Goal: Information Seeking & Learning: Learn about a topic

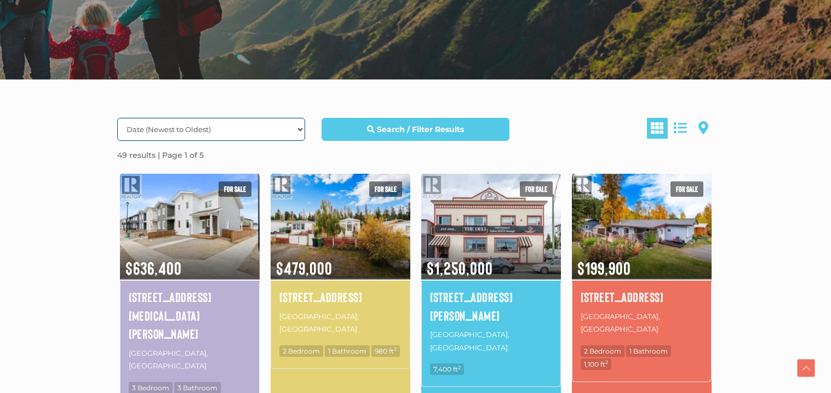
click at [191, 126] on select "Date (Newest to Oldest) Date (Oldest to Newest) Price (Highest to Lowest) Price…" at bounding box center [211, 129] width 188 height 23
select select "Price ASC, Lease ASC, property_id ASC"
click at [117, 118] on select "Date (Newest to Oldest) Date (Oldest to Newest) Price (Highest to Lowest) Price…" at bounding box center [211, 129] width 188 height 23
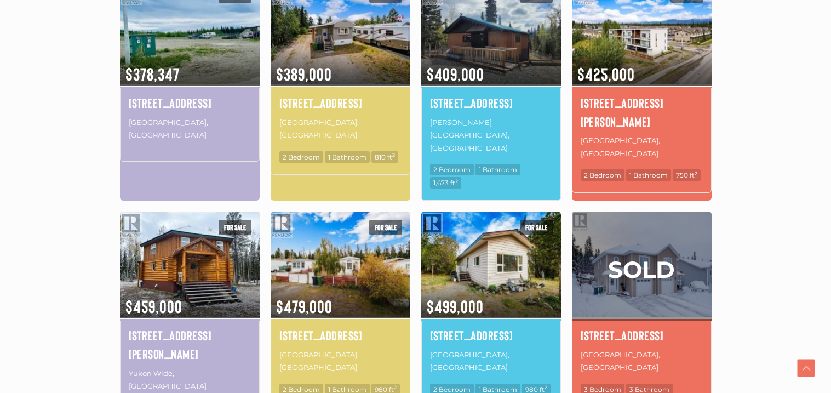
scroll to position [635, 0]
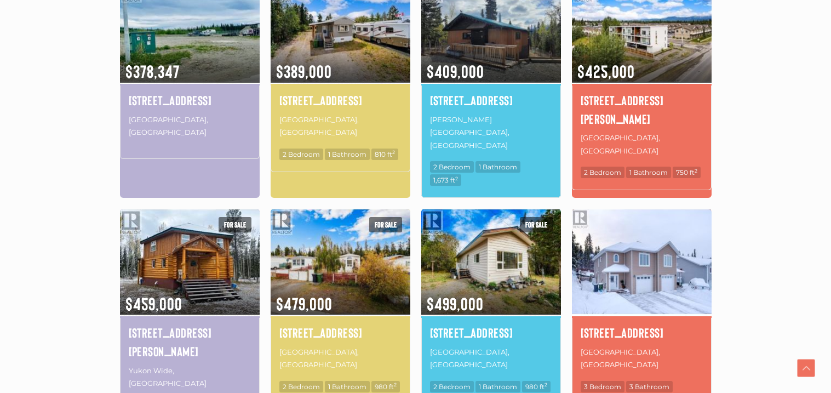
click at [630, 270] on img at bounding box center [642, 261] width 140 height 109
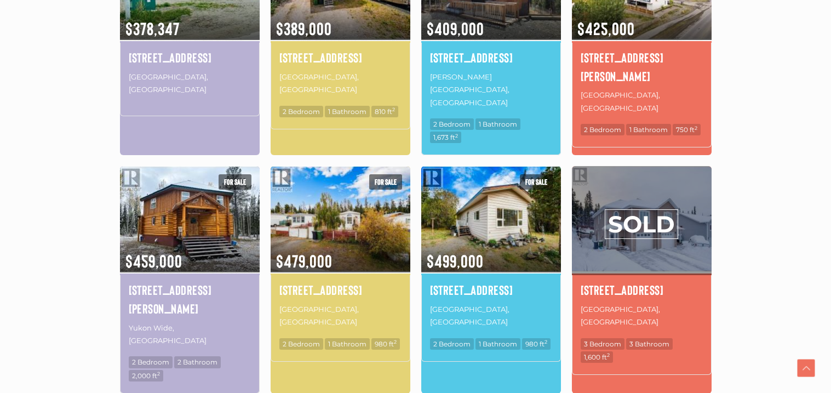
scroll to position [678, 0]
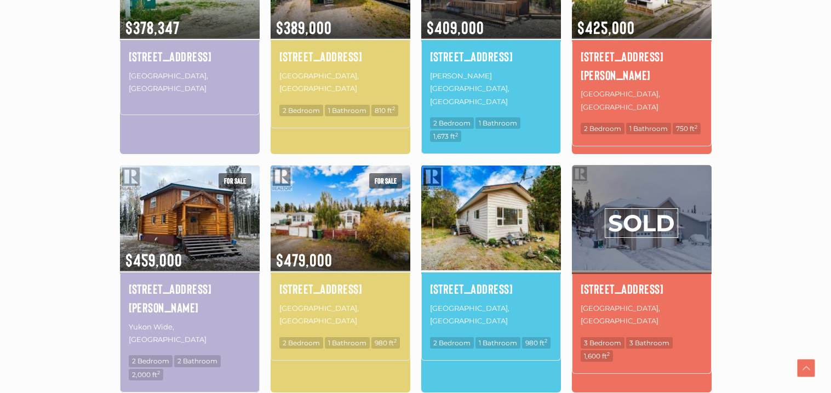
click at [457, 206] on img at bounding box center [491, 217] width 140 height 109
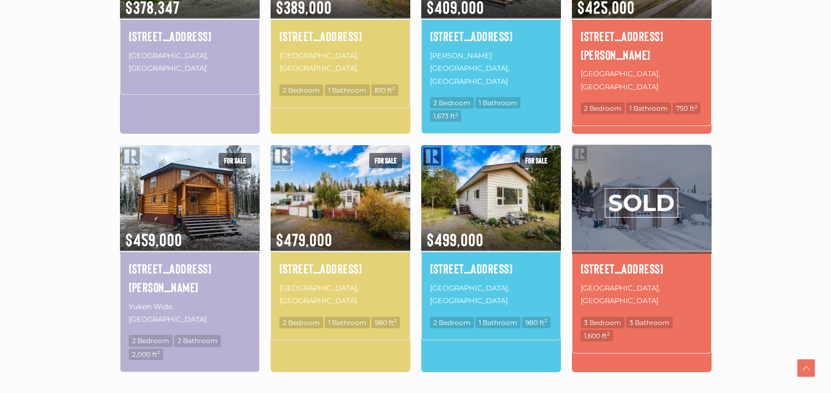
scroll to position [700, 0]
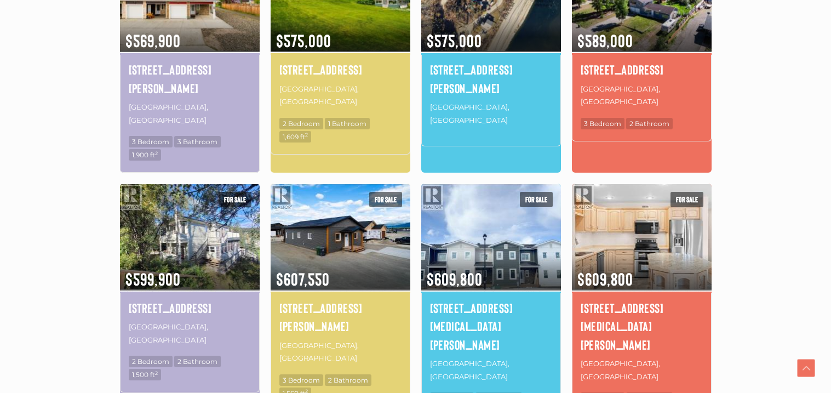
scroll to position [722, 0]
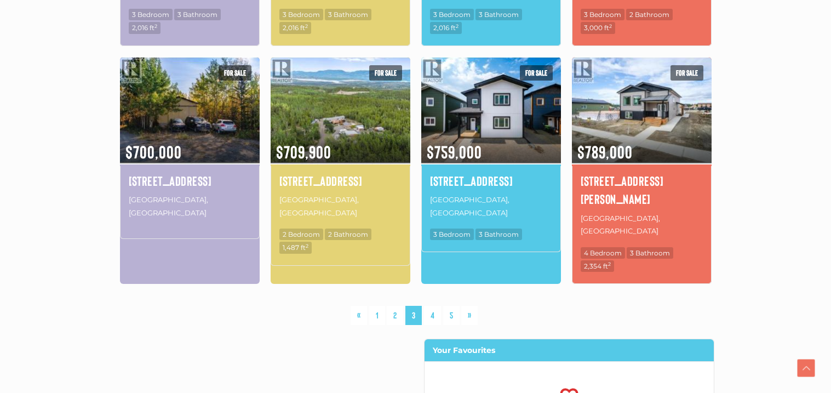
scroll to position [832, 0]
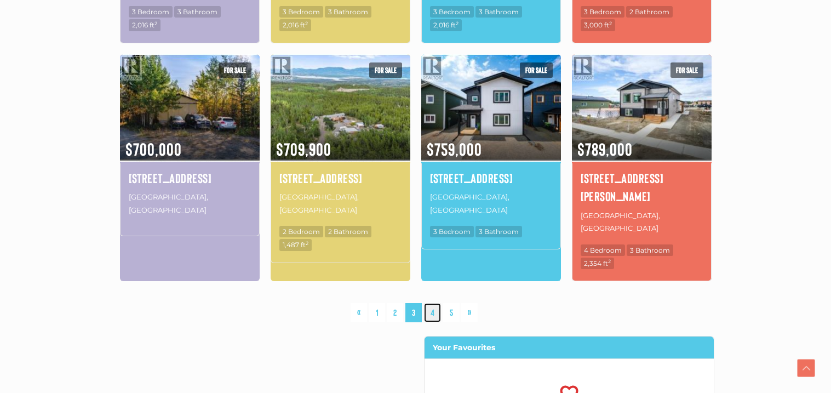
click at [434, 303] on link "4" at bounding box center [432, 312] width 17 height 19
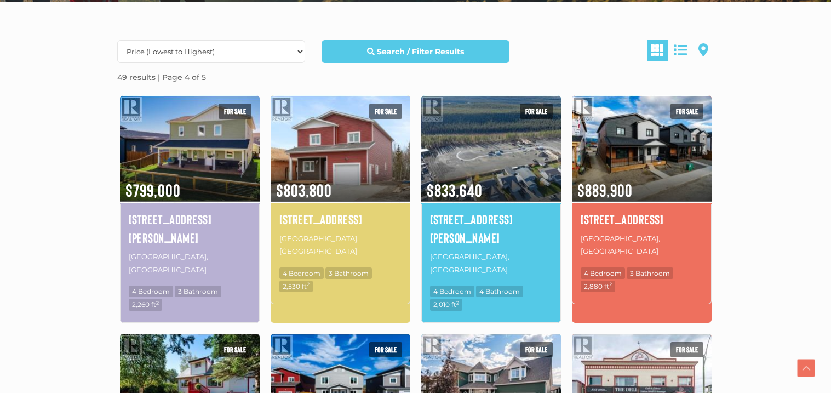
scroll to position [298, 0]
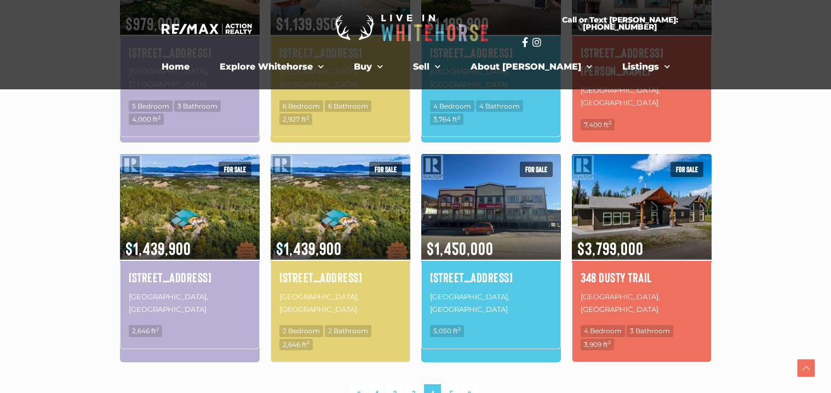
scroll to position [700, 0]
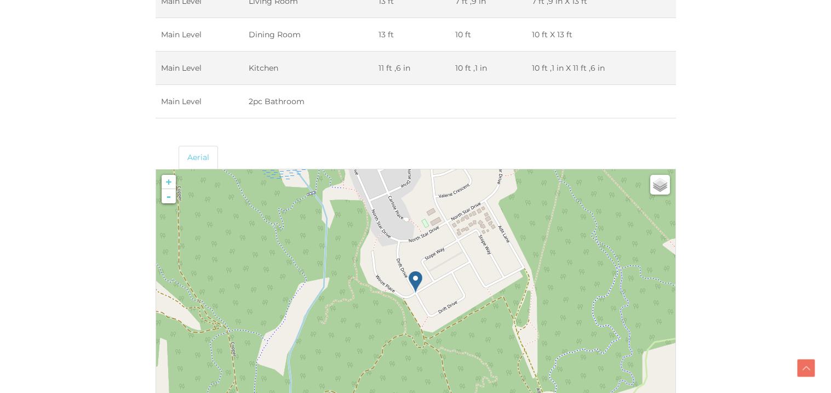
scroll to position [1837, 0]
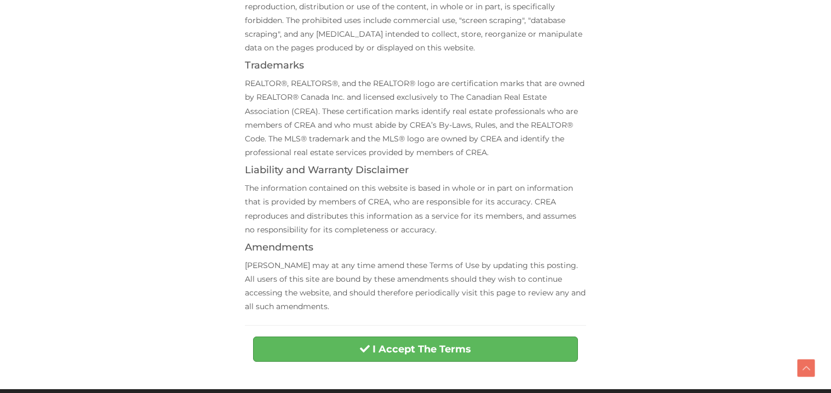
scroll to position [328, 0]
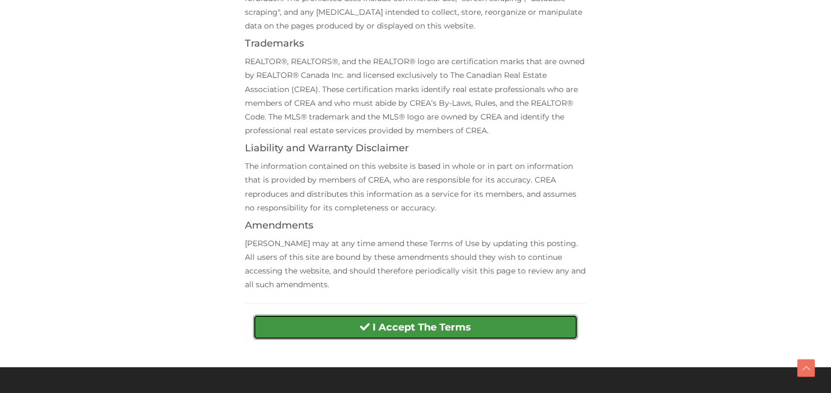
click at [350, 324] on button "I Accept The Terms" at bounding box center [415, 326] width 325 height 25
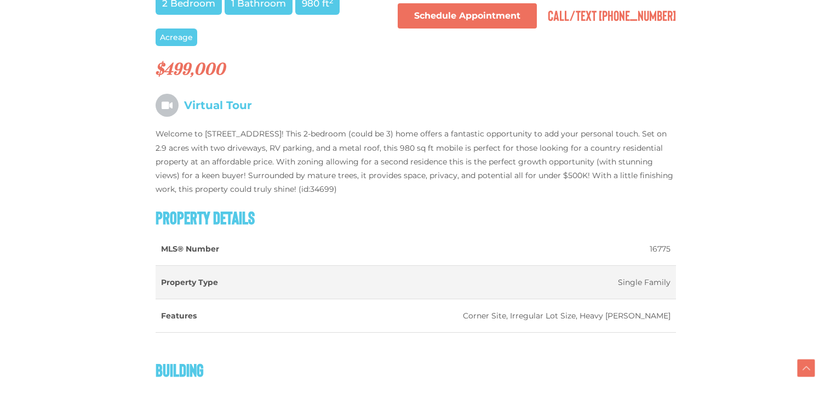
scroll to position [766, 0]
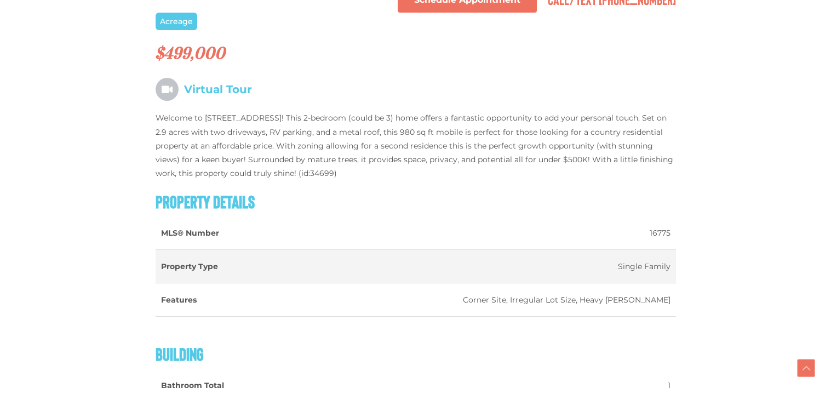
click at [329, 131] on p "Welcome to [STREET_ADDRESS]! This 2-bedroom (could be 3) home offers a fantasti…" at bounding box center [416, 145] width 520 height 69
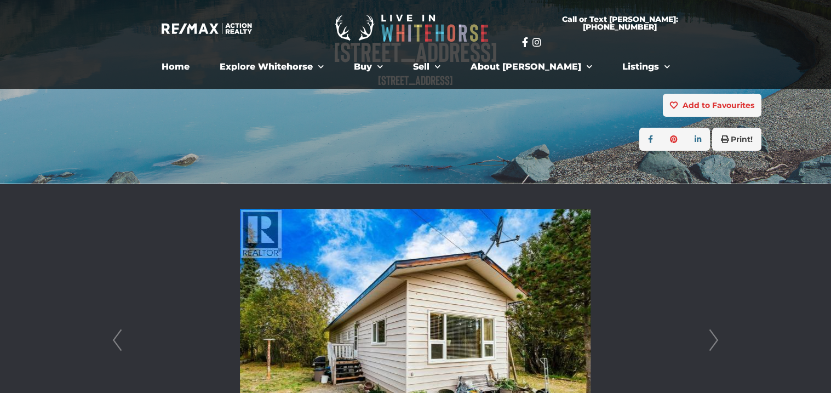
scroll to position [109, 0]
